Goal: Task Accomplishment & Management: Manage account settings

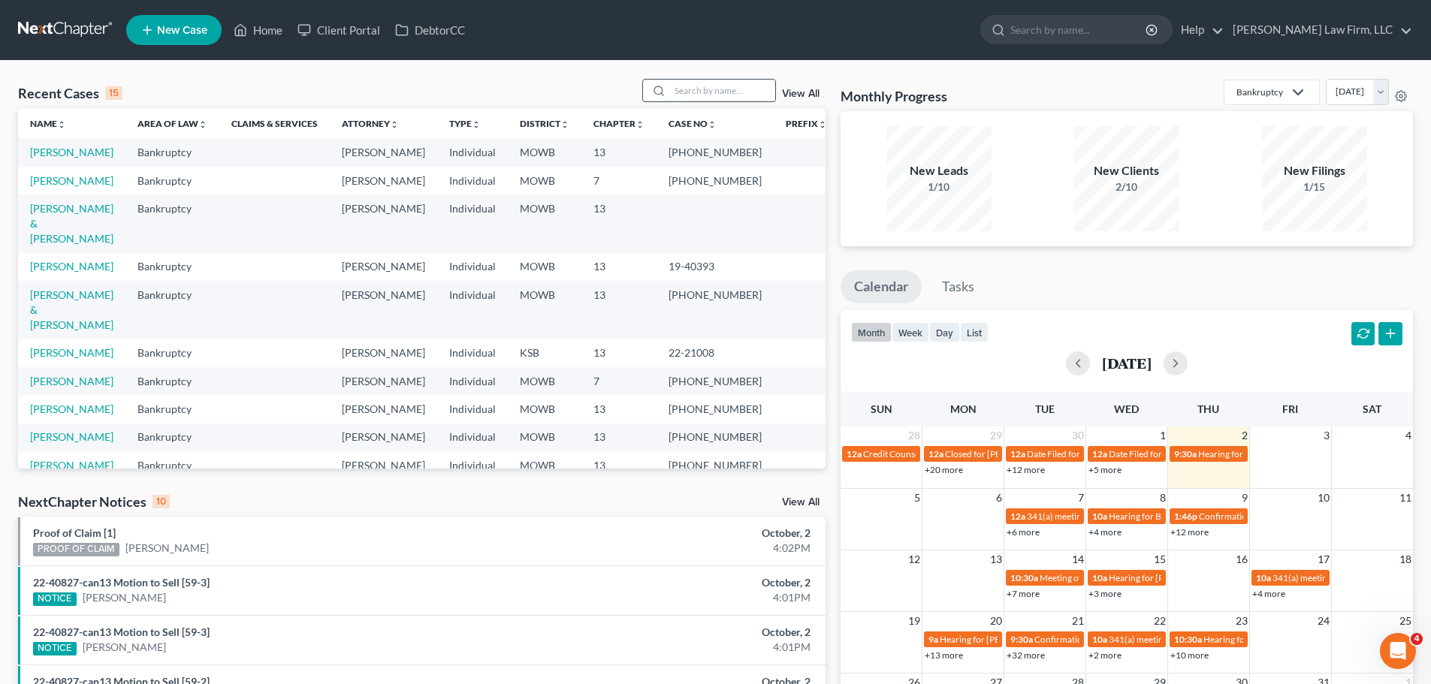
click at [725, 93] on input "search" at bounding box center [722, 91] width 105 height 22
type input "[PERSON_NAME]"
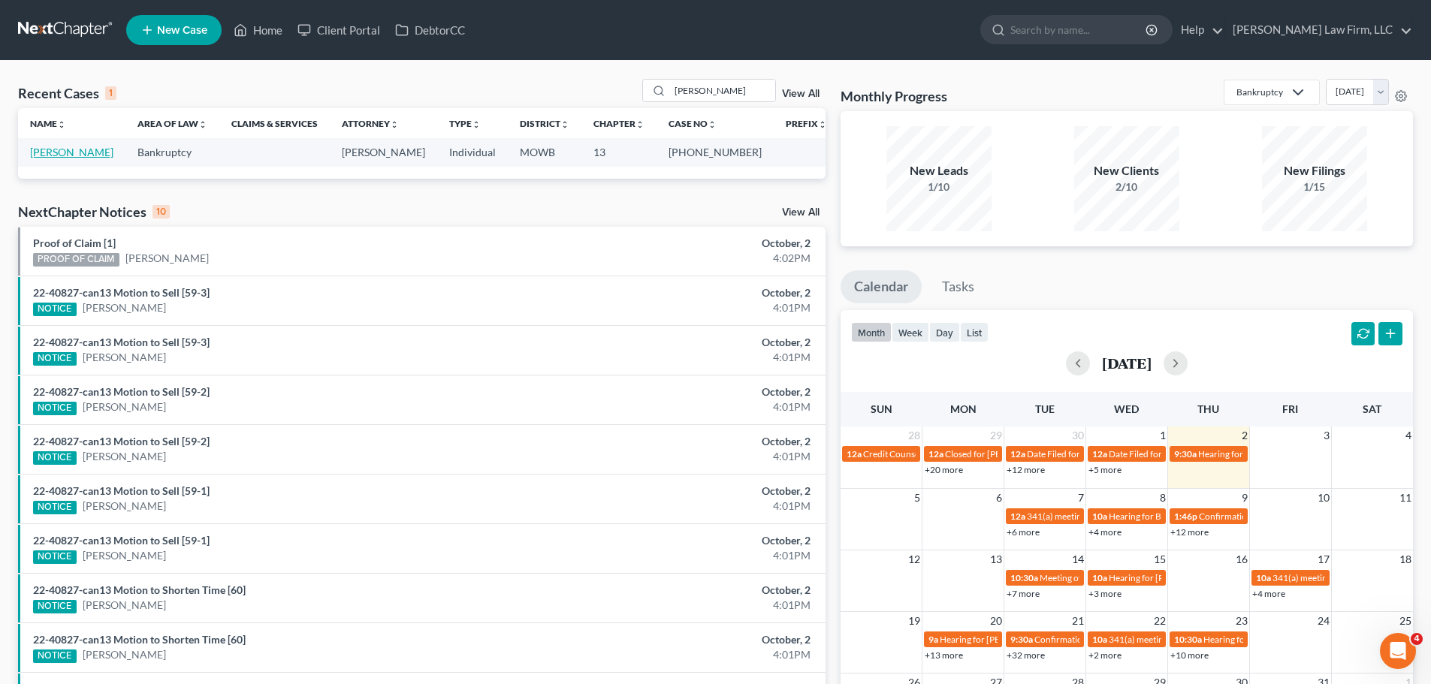
click at [50, 155] on link "[PERSON_NAME]" at bounding box center [71, 152] width 83 height 13
select select "4"
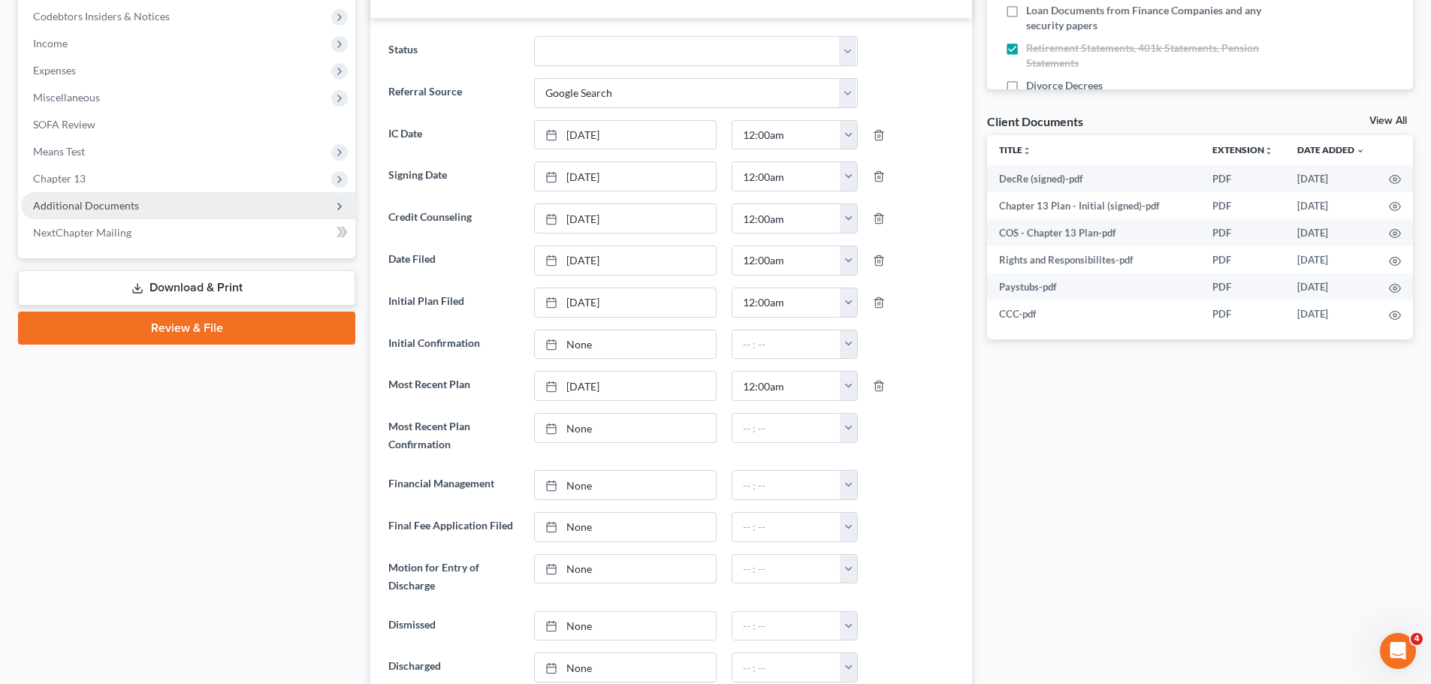
scroll to position [716, 0]
click at [100, 206] on span "Additional Documents" at bounding box center [86, 205] width 106 height 13
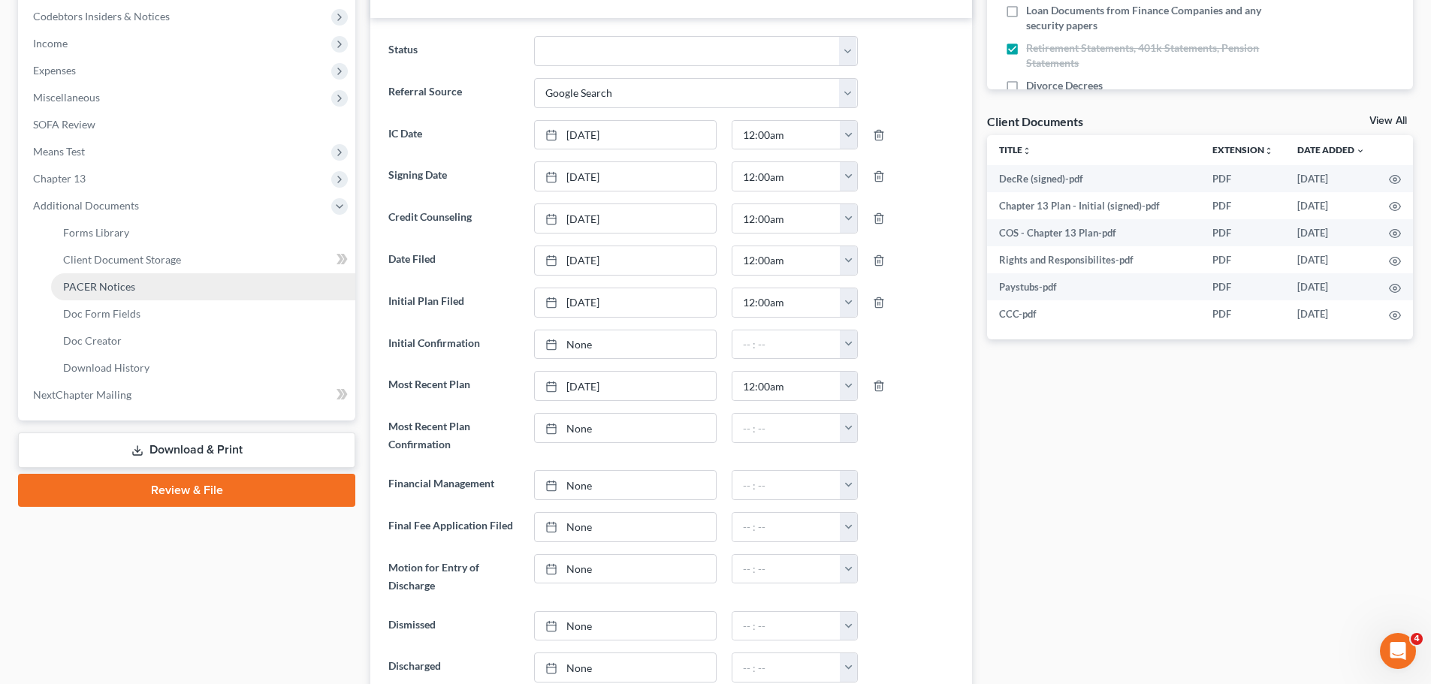
click at [125, 291] on span "PACER Notices" at bounding box center [99, 286] width 72 height 13
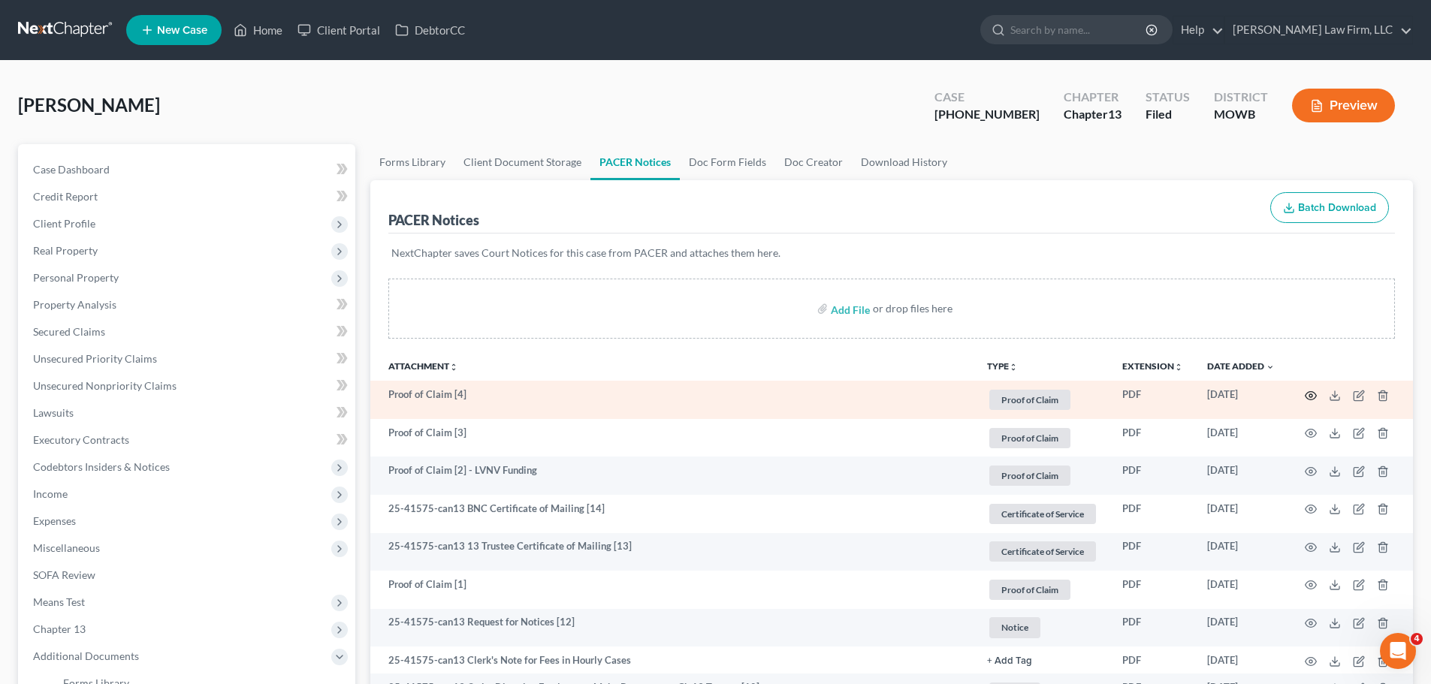
click at [1308, 396] on icon "button" at bounding box center [1310, 396] width 12 height 12
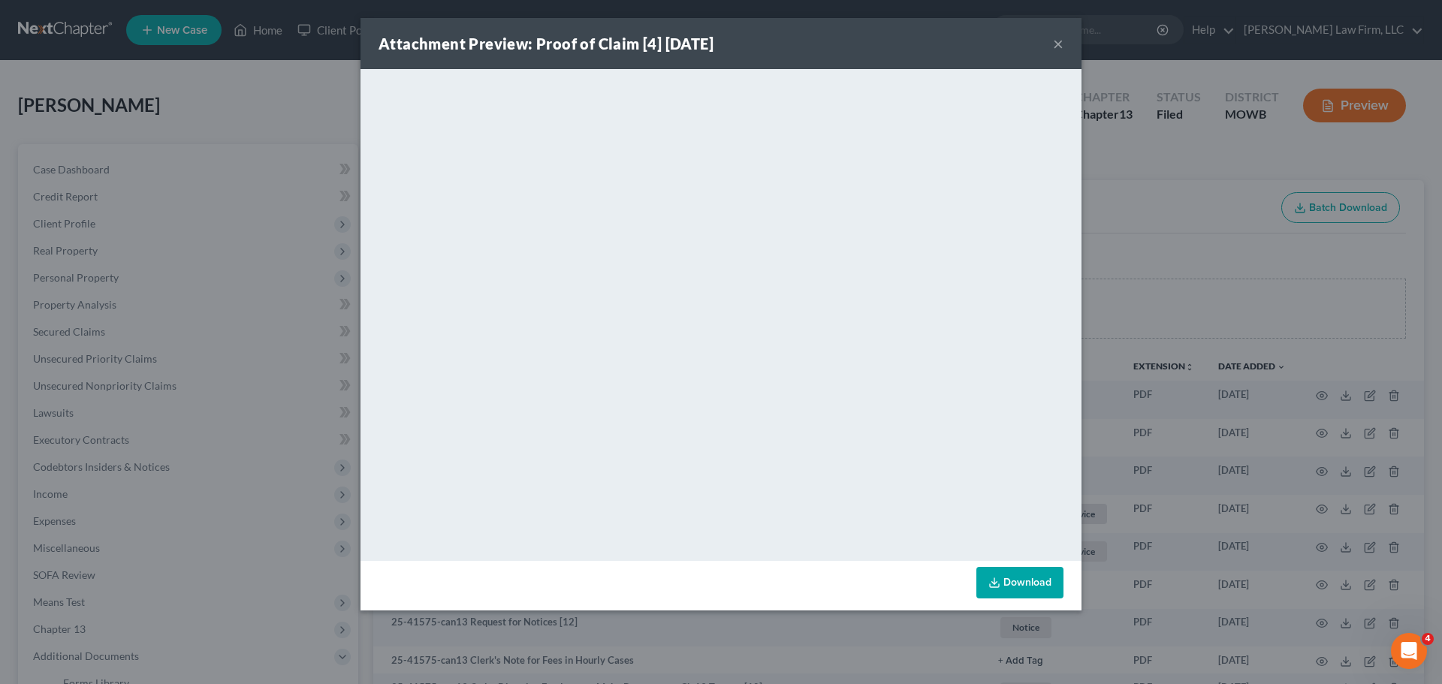
click at [1060, 39] on button "×" at bounding box center [1058, 44] width 11 height 18
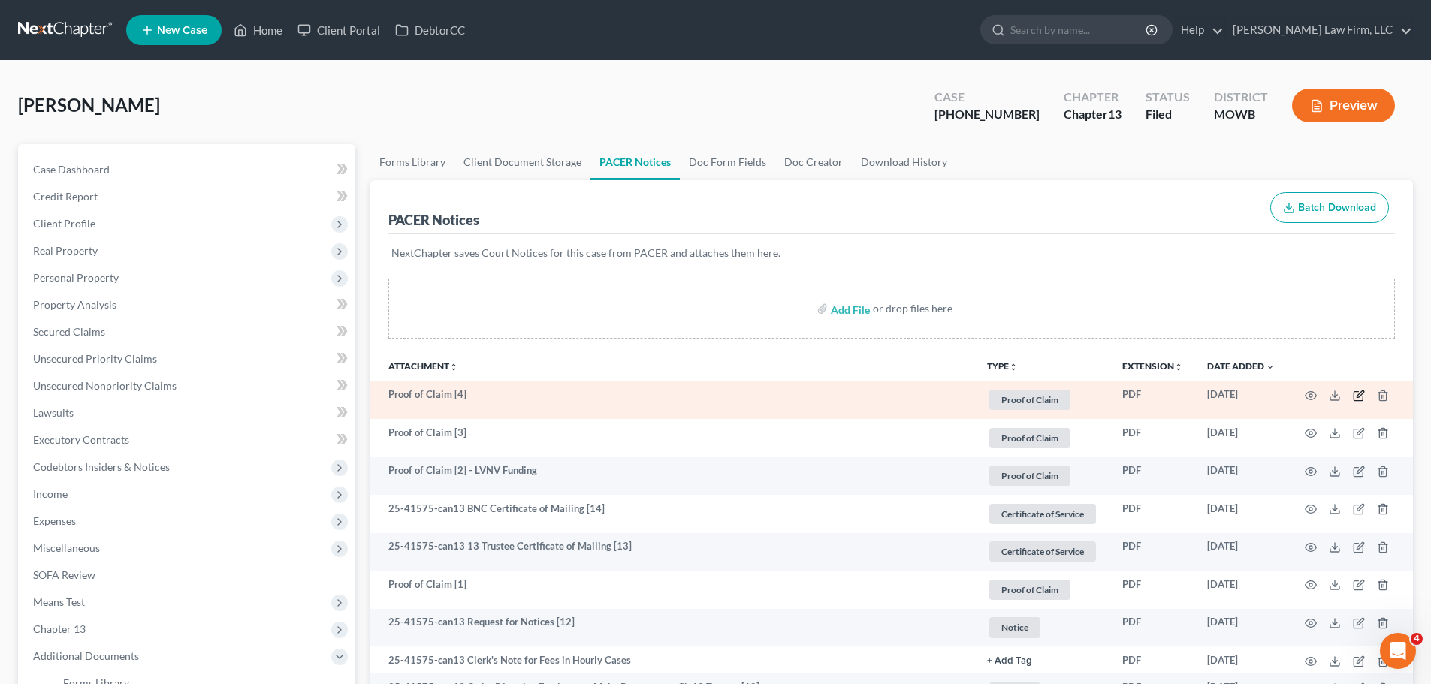
click at [1359, 395] on icon "button" at bounding box center [1358, 396] width 12 height 12
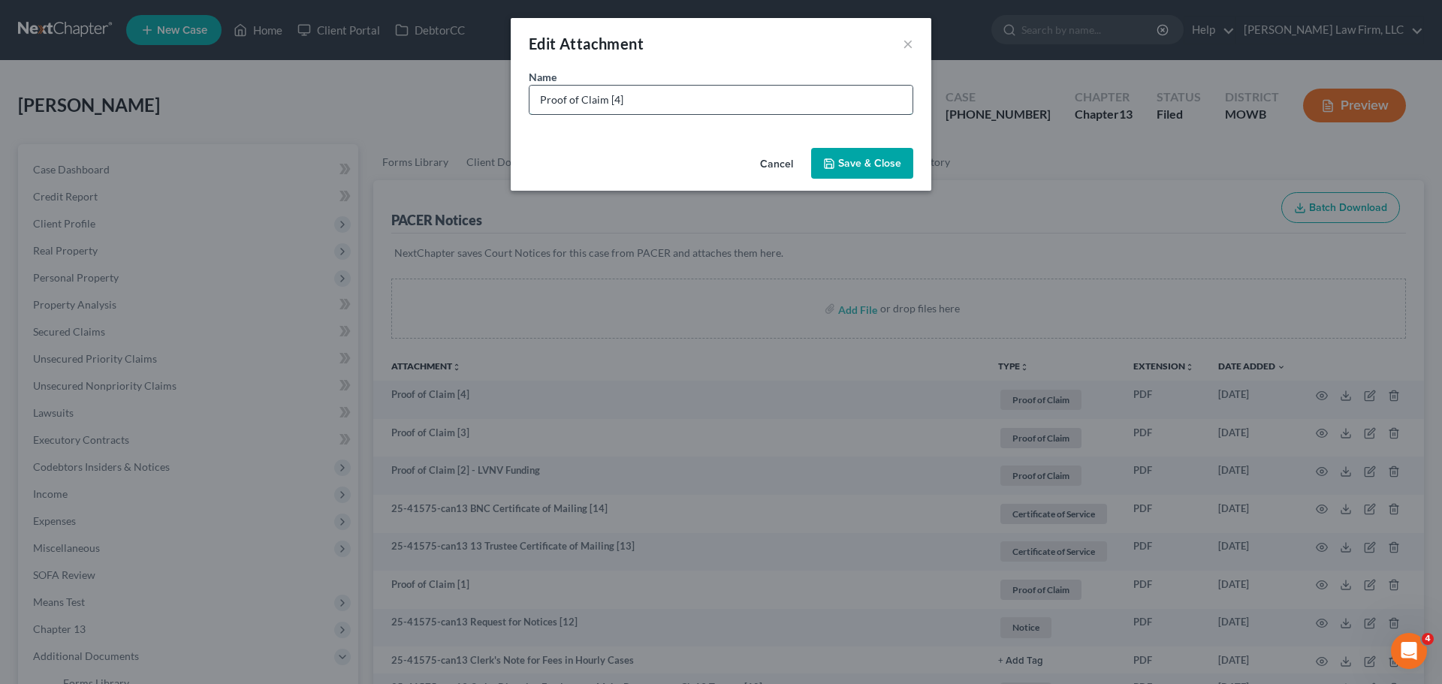
click at [728, 112] on input "Proof of Claim [4]" at bounding box center [720, 100] width 383 height 29
type input "Proof of Claim [4] - American Honda Finance"
click at [846, 149] on button "Save & Close" at bounding box center [862, 164] width 102 height 32
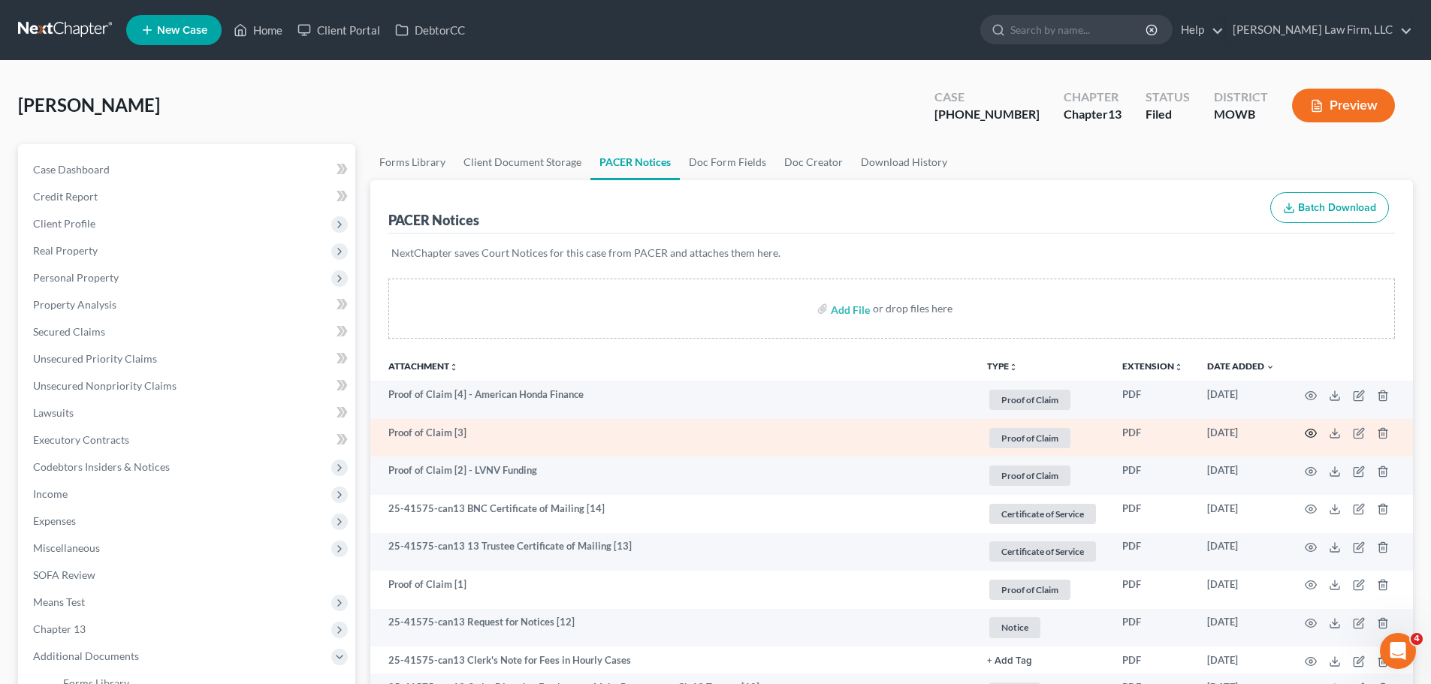
click at [1311, 433] on circle "button" at bounding box center [1310, 433] width 3 height 3
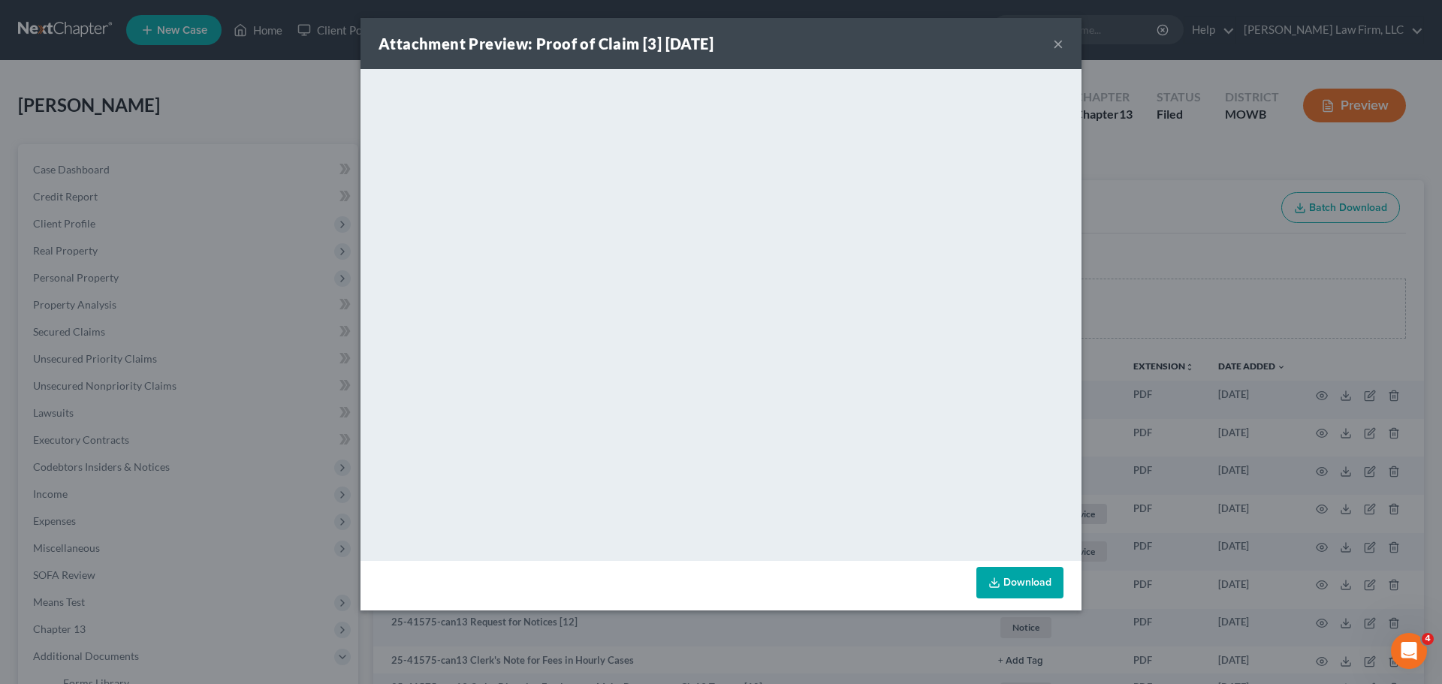
click at [1064, 43] on div "Attachment Preview: Proof of Claim [3] [DATE] ×" at bounding box center [720, 43] width 721 height 51
click at [1054, 47] on button "×" at bounding box center [1058, 44] width 11 height 18
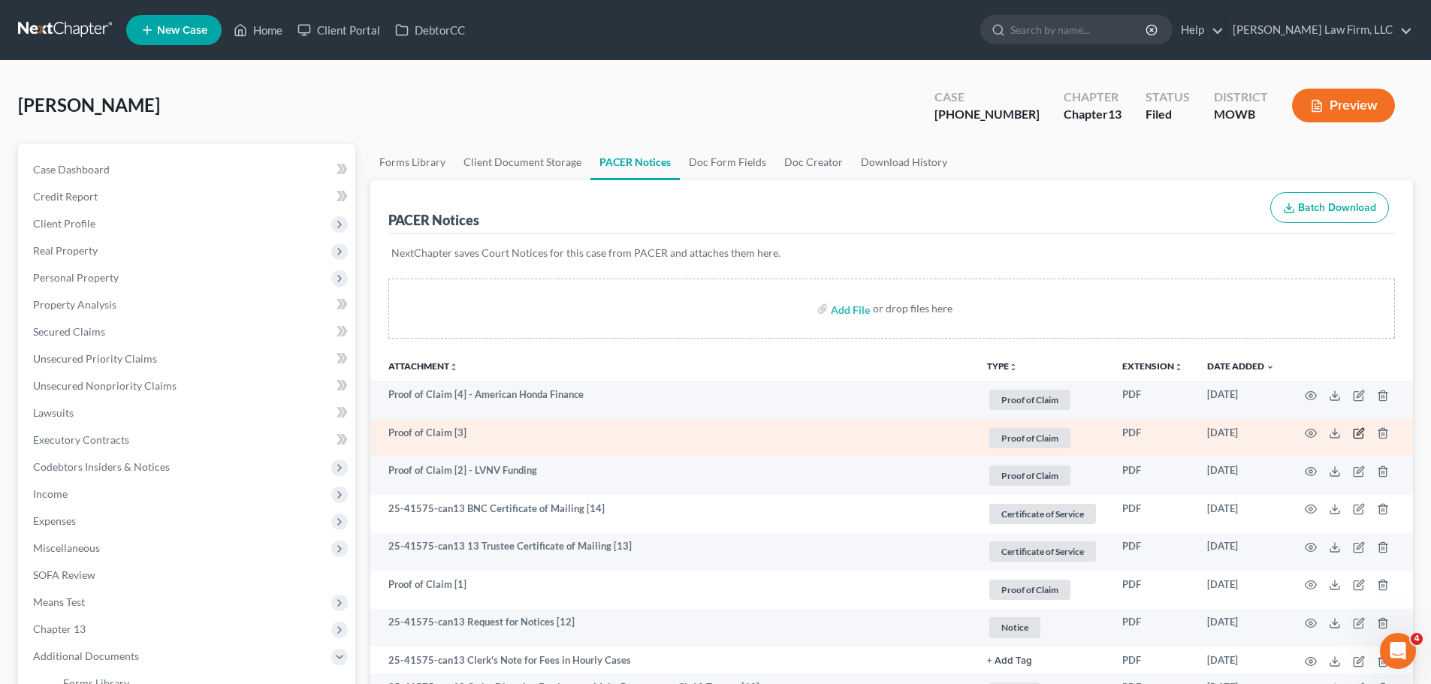
click at [1359, 432] on icon "button" at bounding box center [1359, 432] width 7 height 7
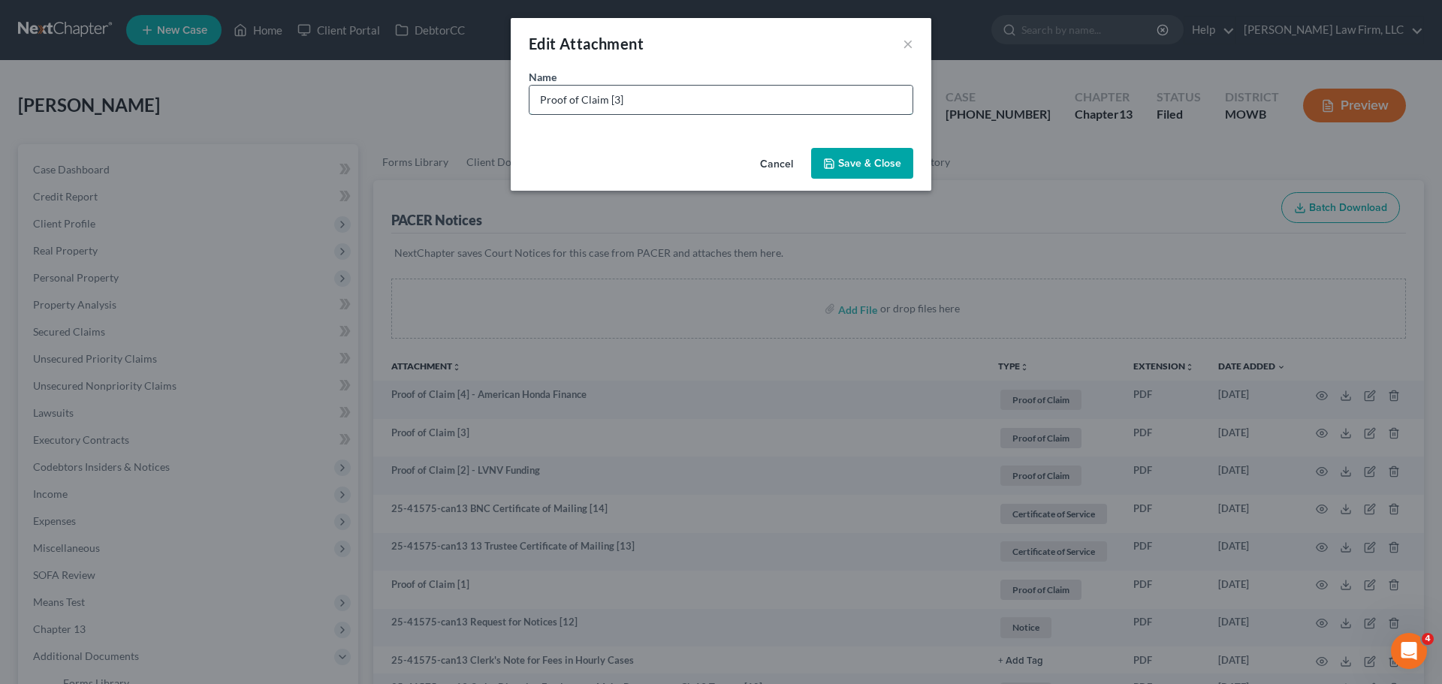
click at [666, 90] on input "Proof of Claim [3]" at bounding box center [720, 100] width 383 height 29
type input "Proof of Claim [3] - [GEOGRAPHIC_DATA]"
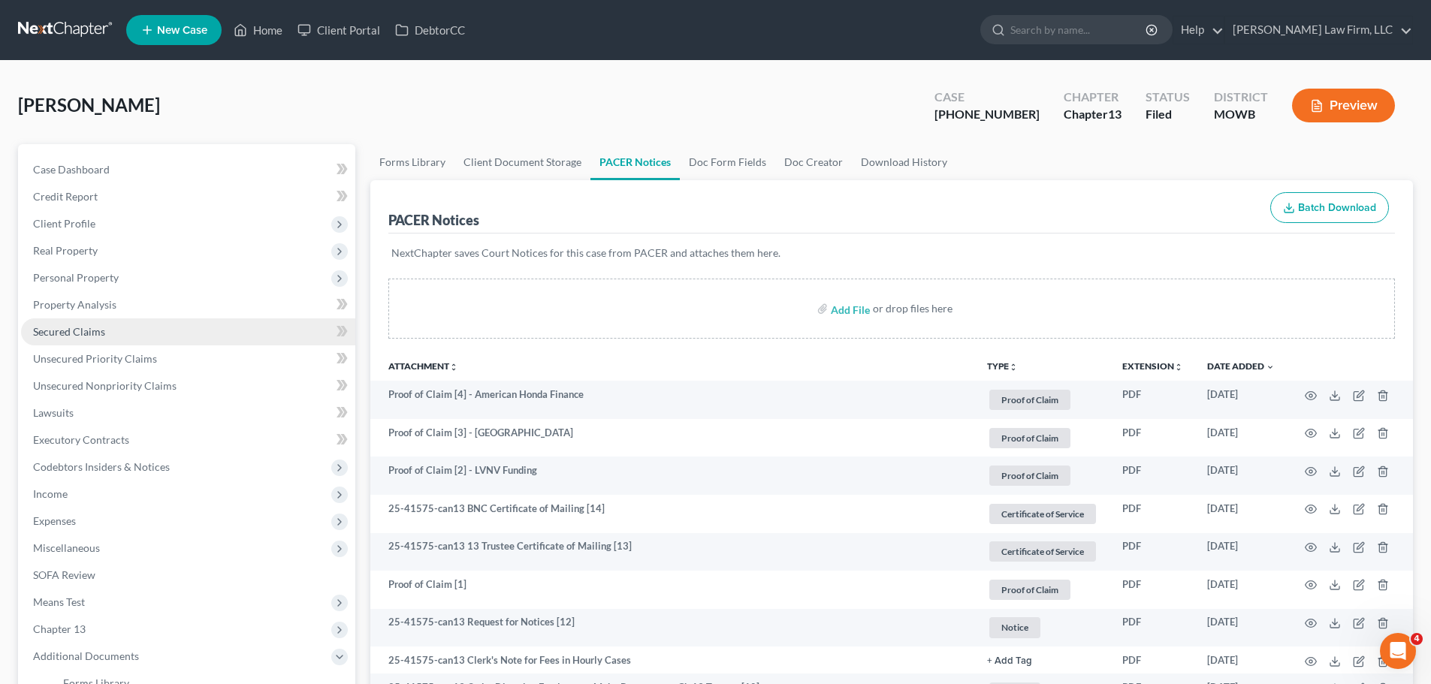
click at [108, 324] on link "Secured Claims" at bounding box center [188, 331] width 334 height 27
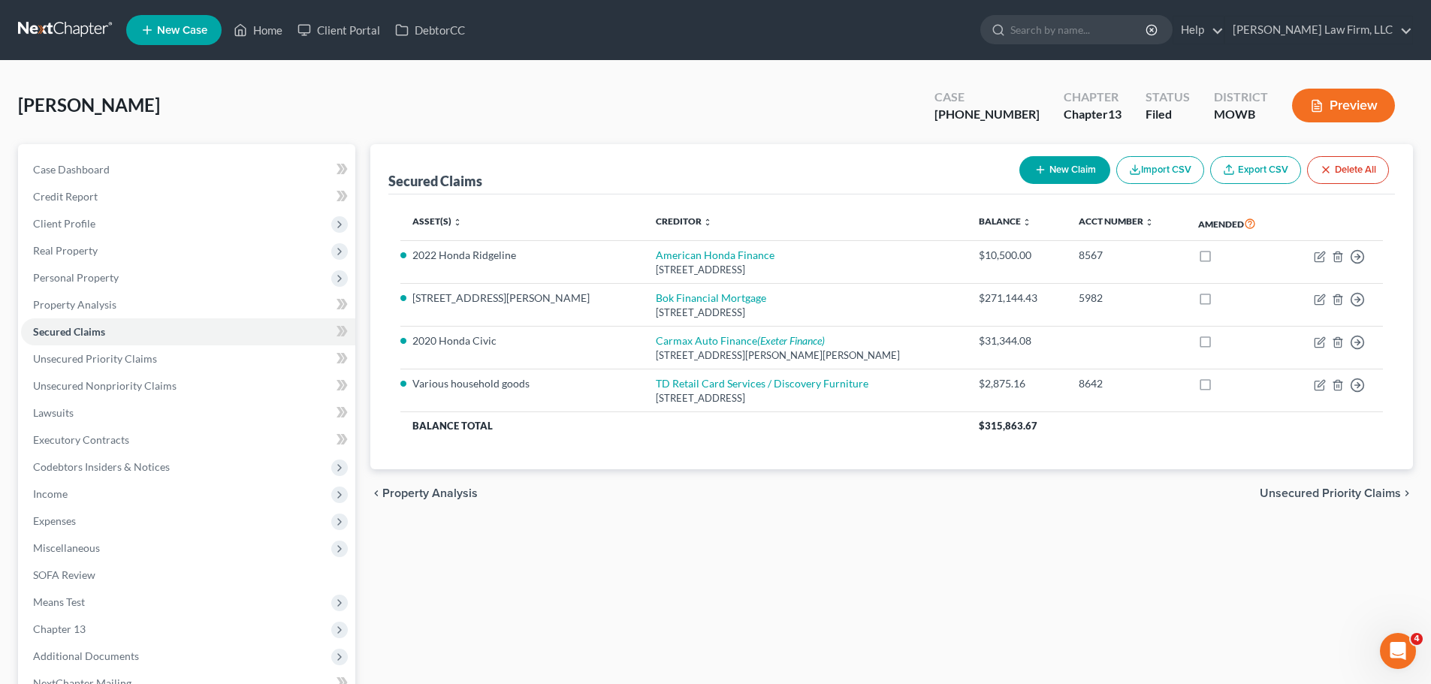
click at [410, 106] on div "[PERSON_NAME] Upgraded Case [PHONE_NUMBER] Chapter Chapter 13 Status Filed Dist…" at bounding box center [715, 111] width 1395 height 65
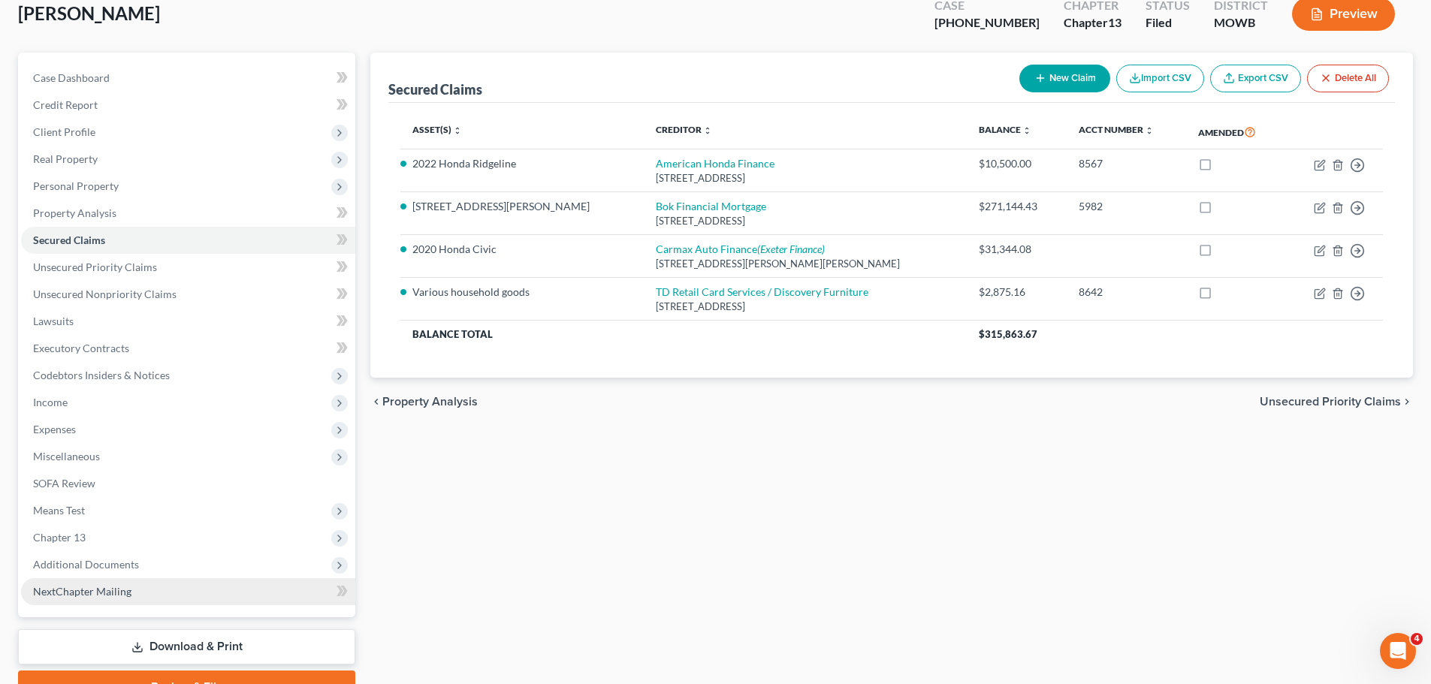
scroll to position [168, 0]
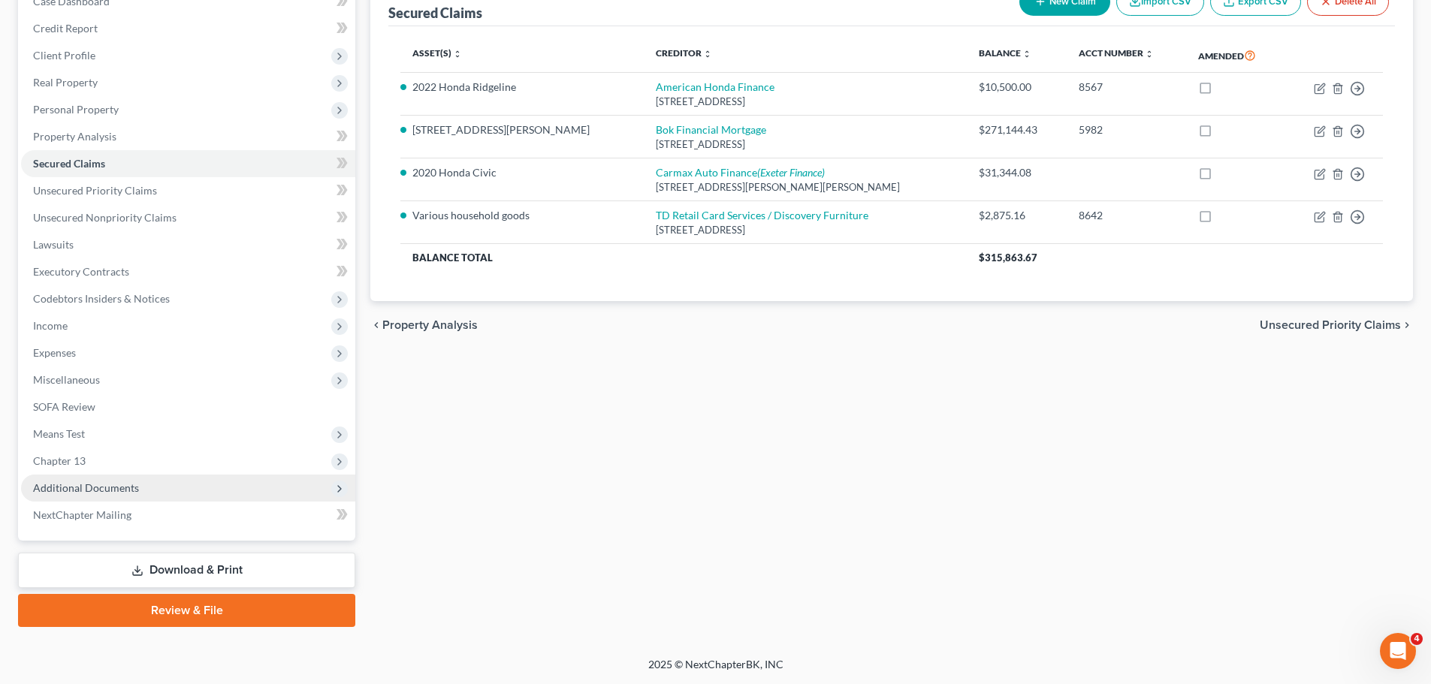
click at [119, 478] on span "Additional Documents" at bounding box center [188, 488] width 334 height 27
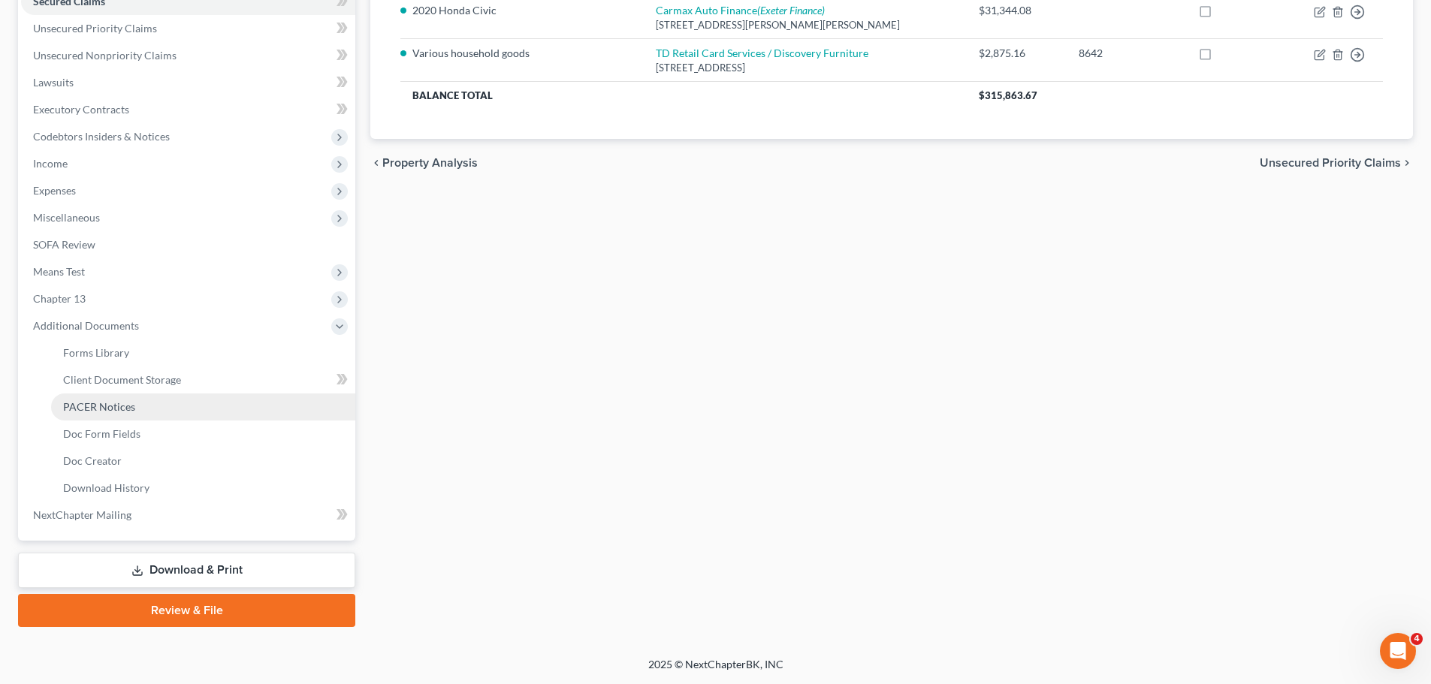
click at [119, 406] on span "PACER Notices" at bounding box center [99, 406] width 72 height 13
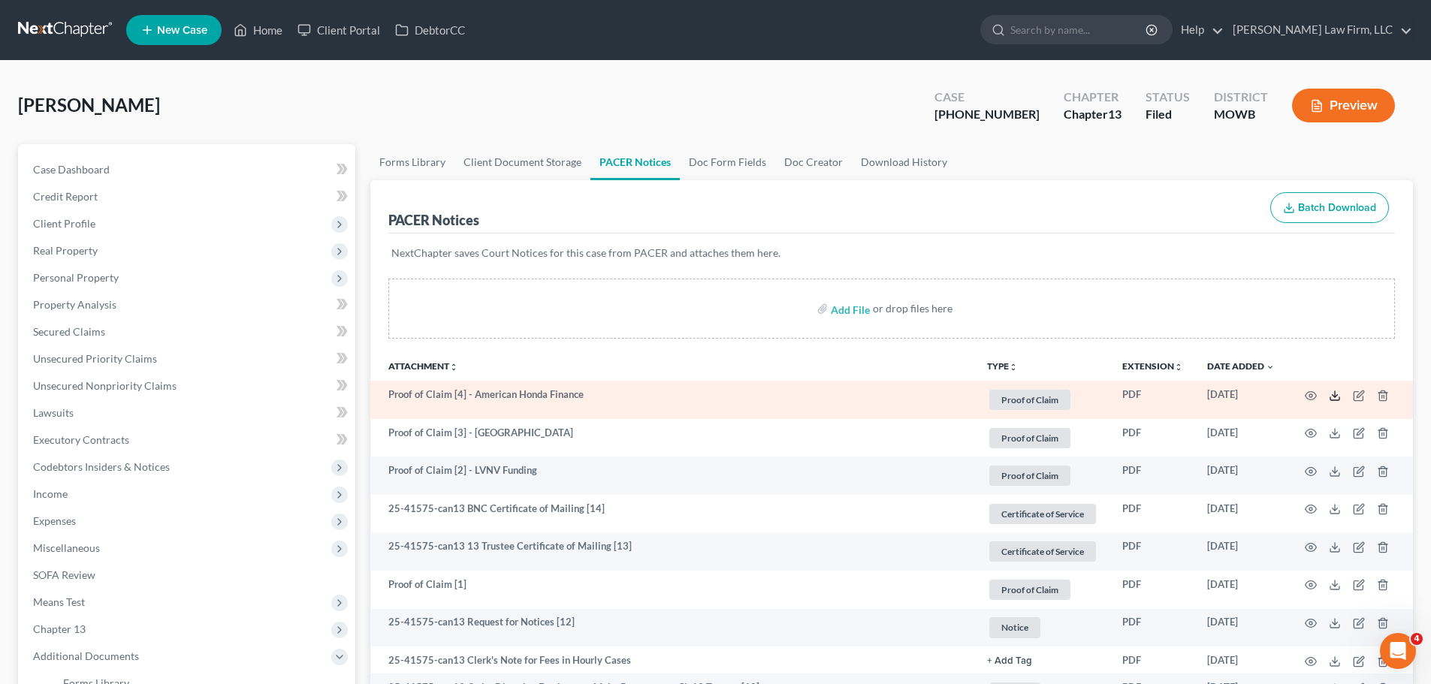
click at [1338, 393] on icon at bounding box center [1334, 396] width 12 height 12
